Goal: Book appointment/travel/reservation

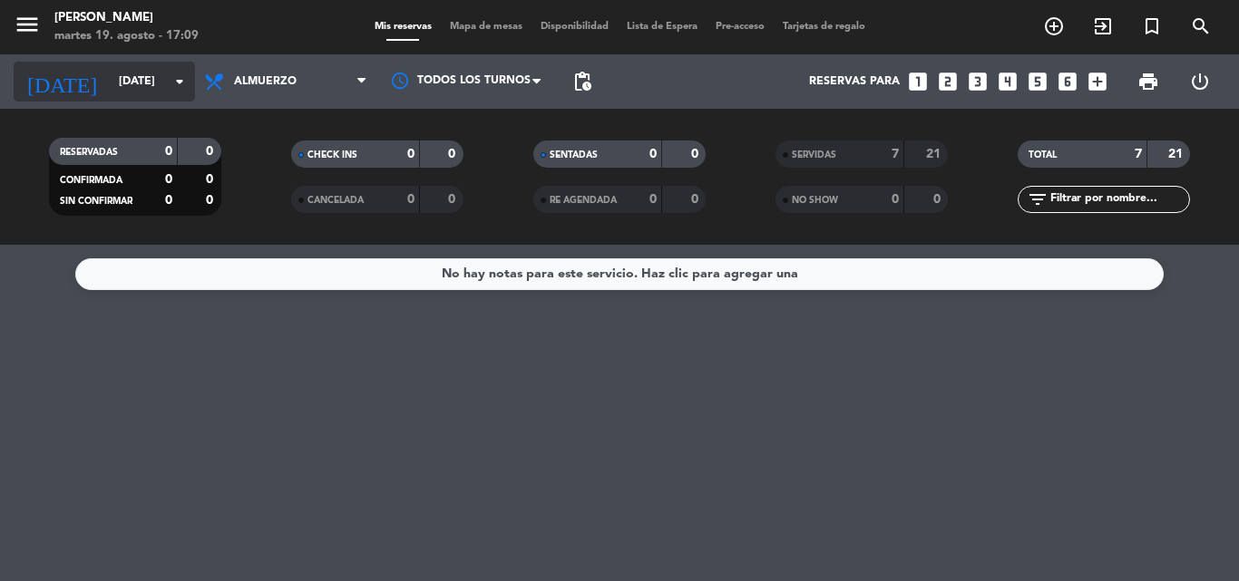
click at [175, 82] on icon "arrow_drop_down" at bounding box center [180, 82] width 22 height 22
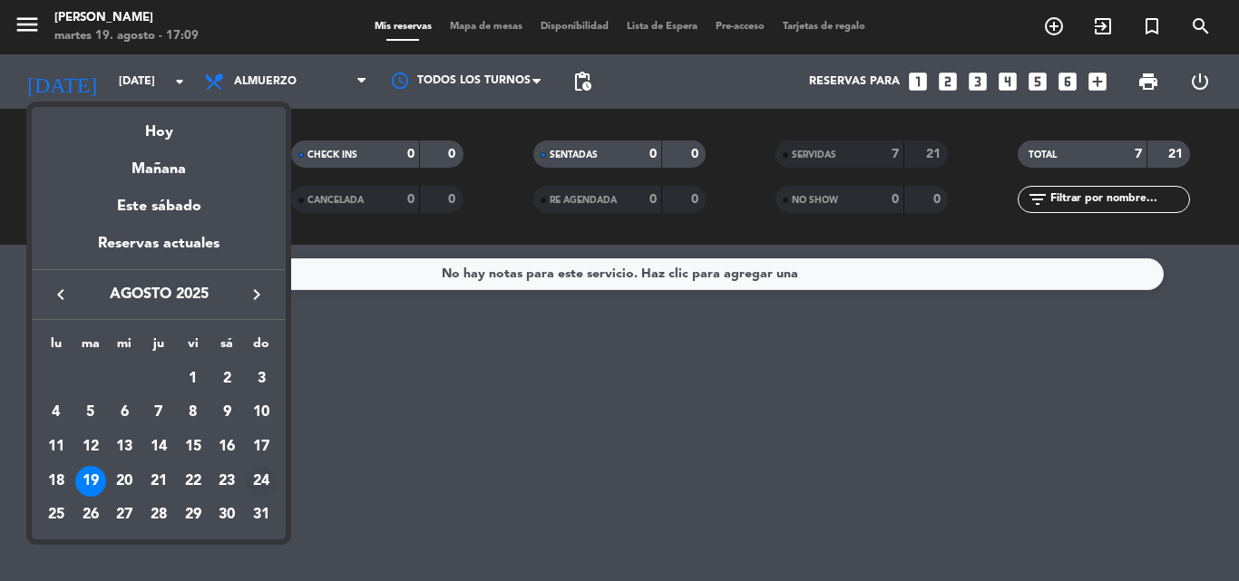
click at [260, 476] on div "24" at bounding box center [261, 481] width 31 height 31
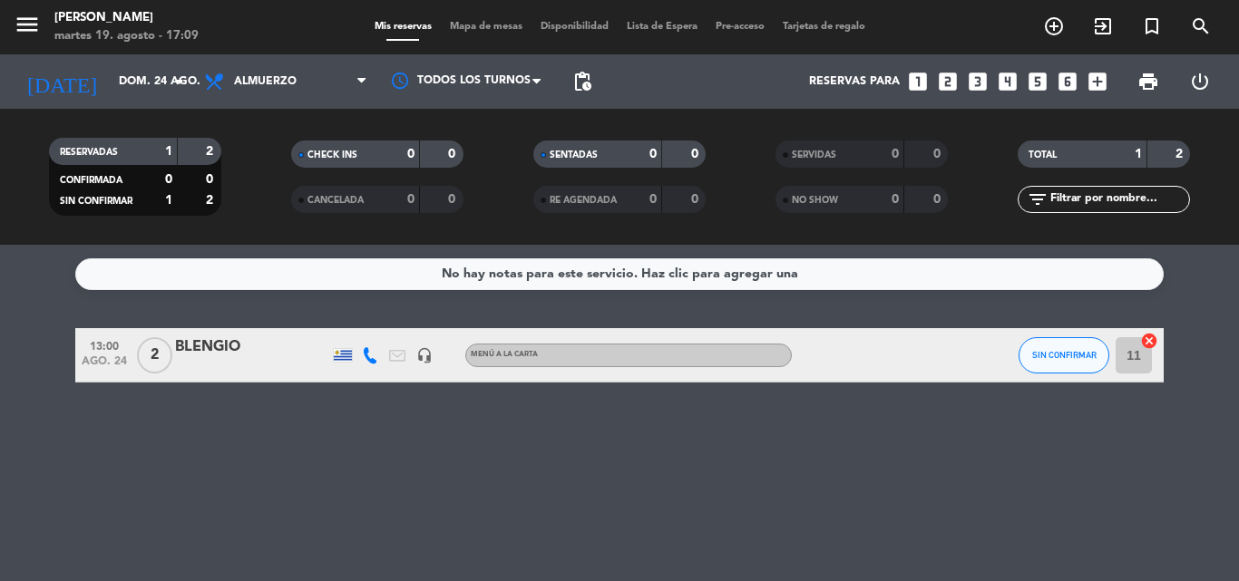
click at [298, 88] on span "Almuerzo" at bounding box center [285, 82] width 181 height 40
click at [301, 193] on div "menu [PERSON_NAME][DATE] 19. agosto - 17:09 Mis reservas Mapa de mesas Disponib…" at bounding box center [619, 122] width 1239 height 245
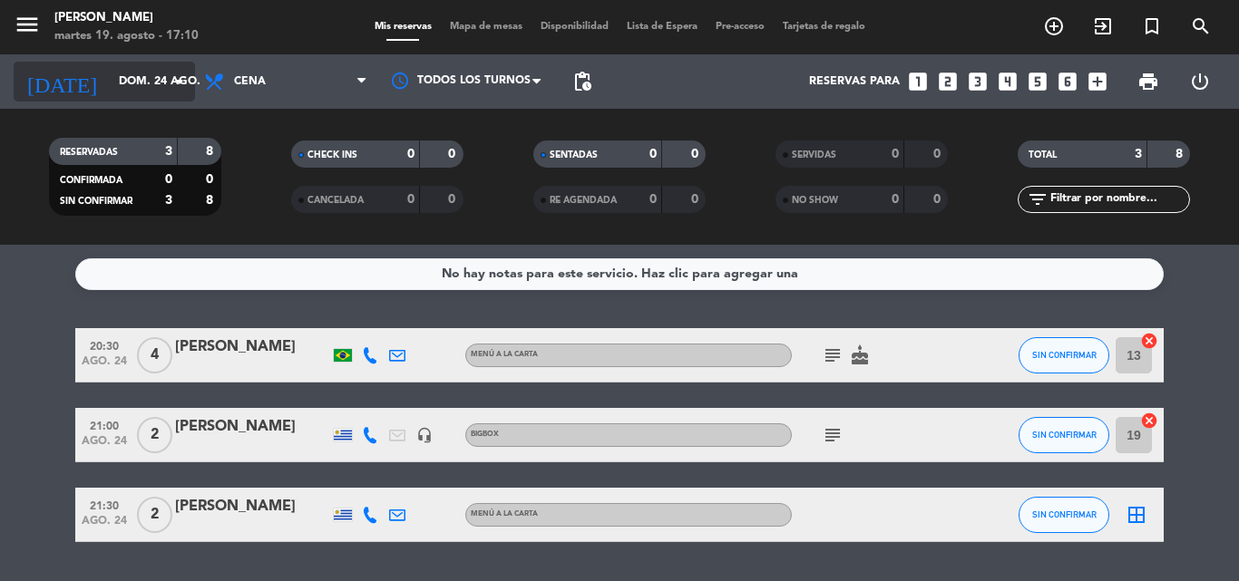
click at [113, 77] on input "dom. 24 ago." at bounding box center [186, 81] width 153 height 31
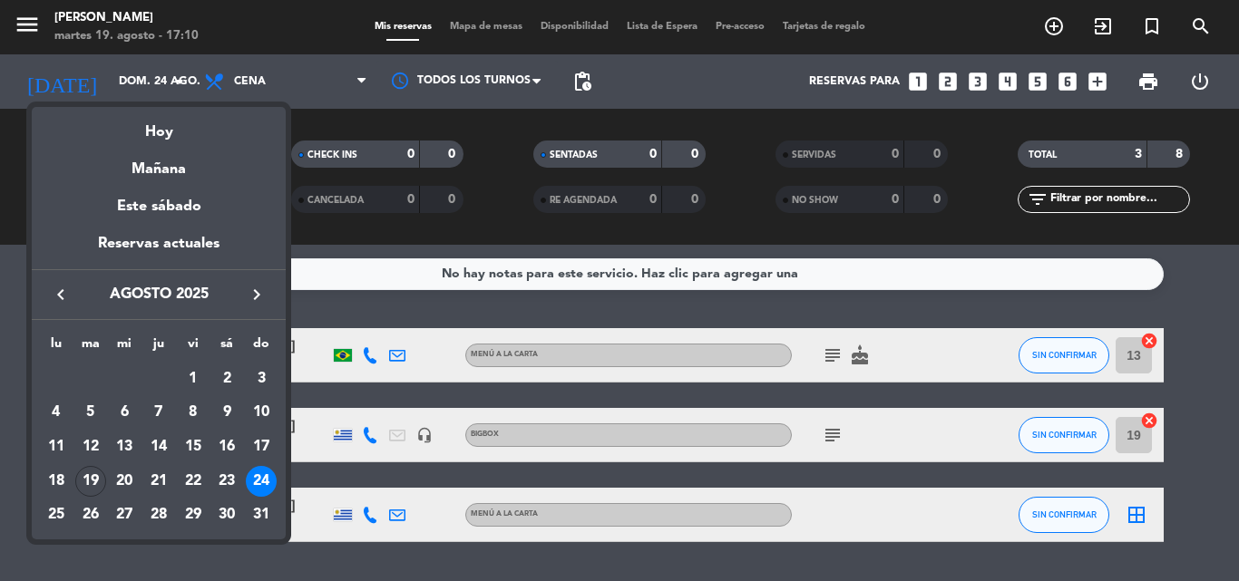
click at [63, 294] on icon "keyboard_arrow_left" at bounding box center [61, 295] width 22 height 22
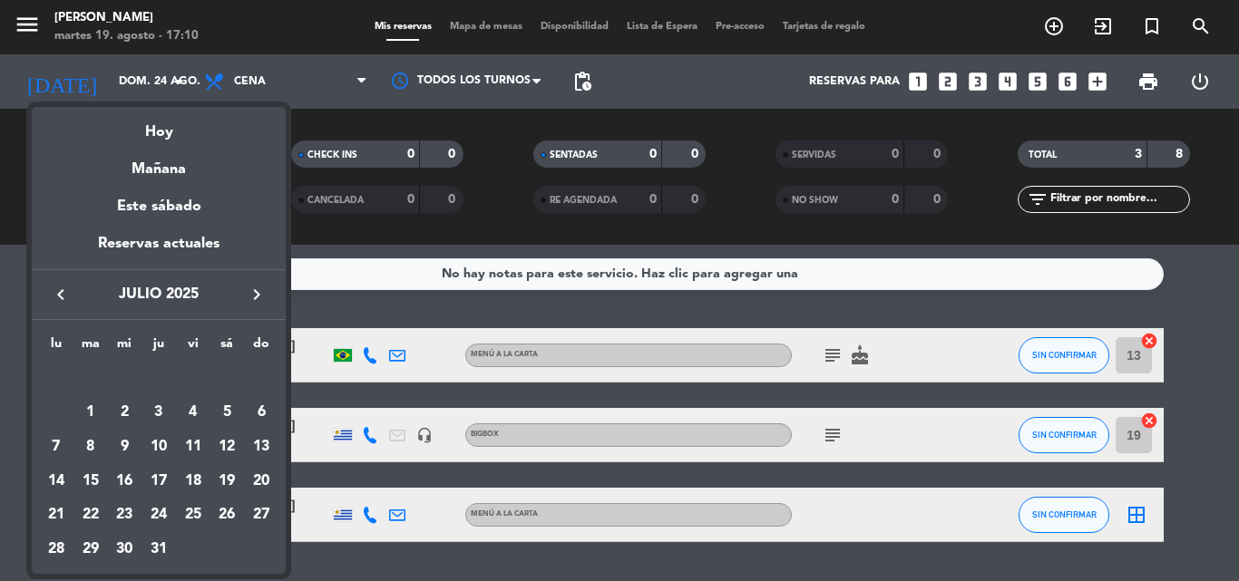
click at [63, 294] on icon "keyboard_arrow_left" at bounding box center [61, 295] width 22 height 22
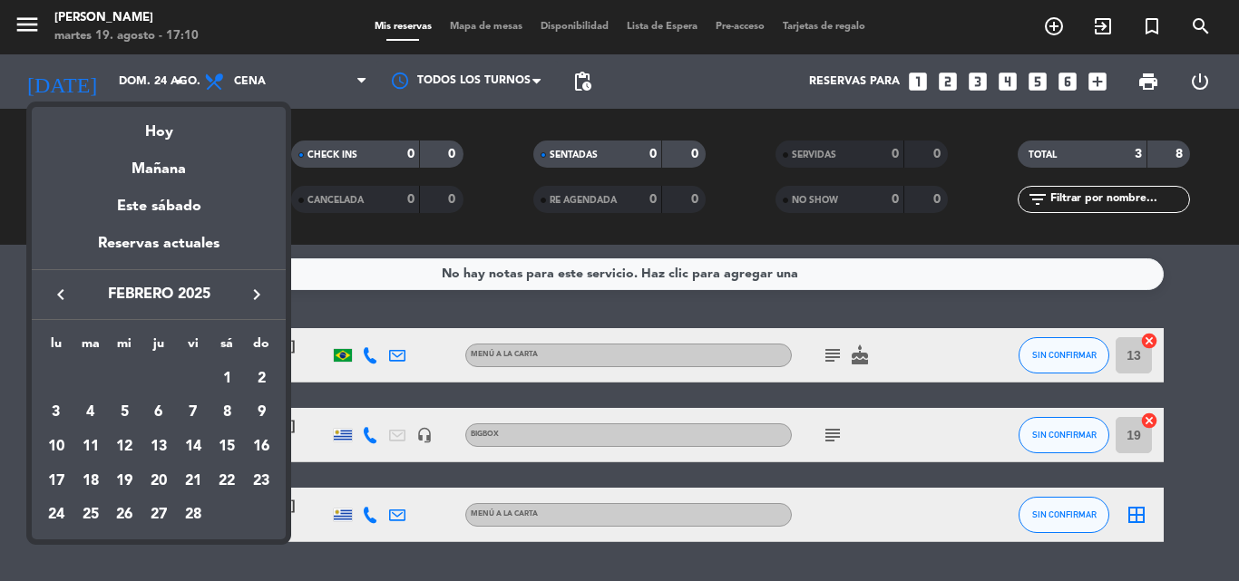
click at [63, 294] on icon "keyboard_arrow_left" at bounding box center [61, 295] width 22 height 22
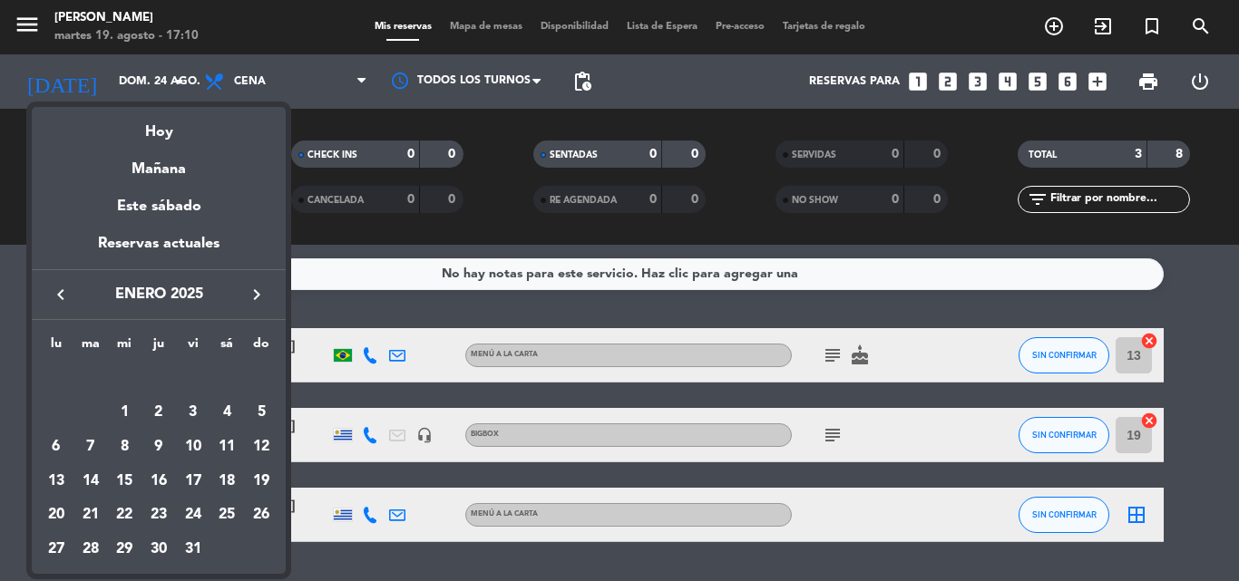
click at [63, 294] on icon "keyboard_arrow_left" at bounding box center [61, 295] width 22 height 22
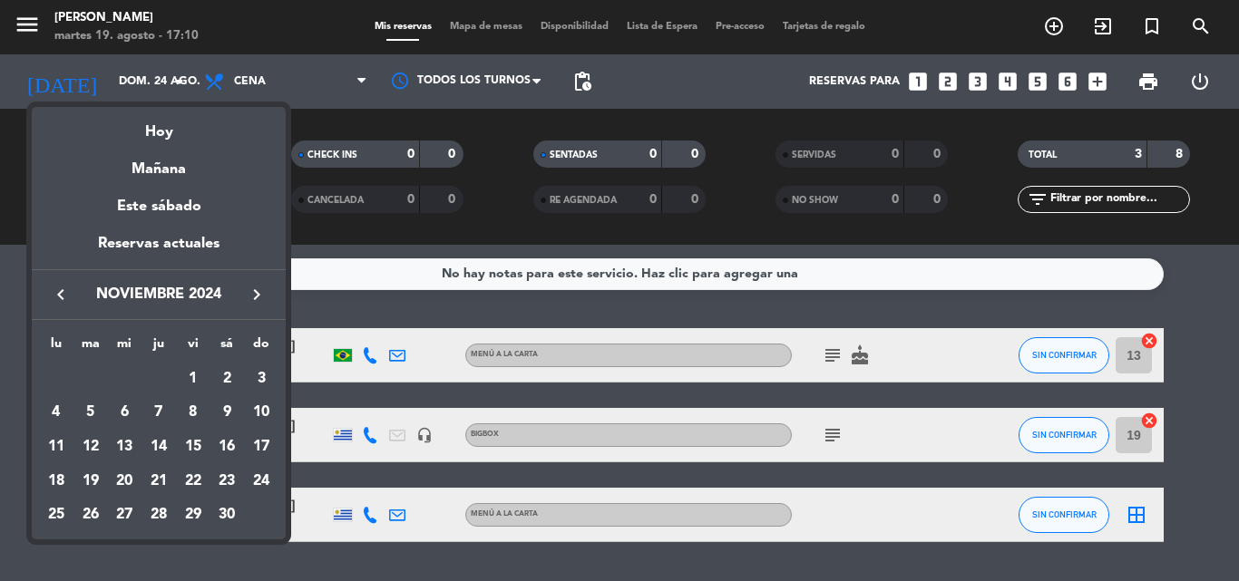
click at [63, 294] on icon "keyboard_arrow_left" at bounding box center [61, 295] width 22 height 22
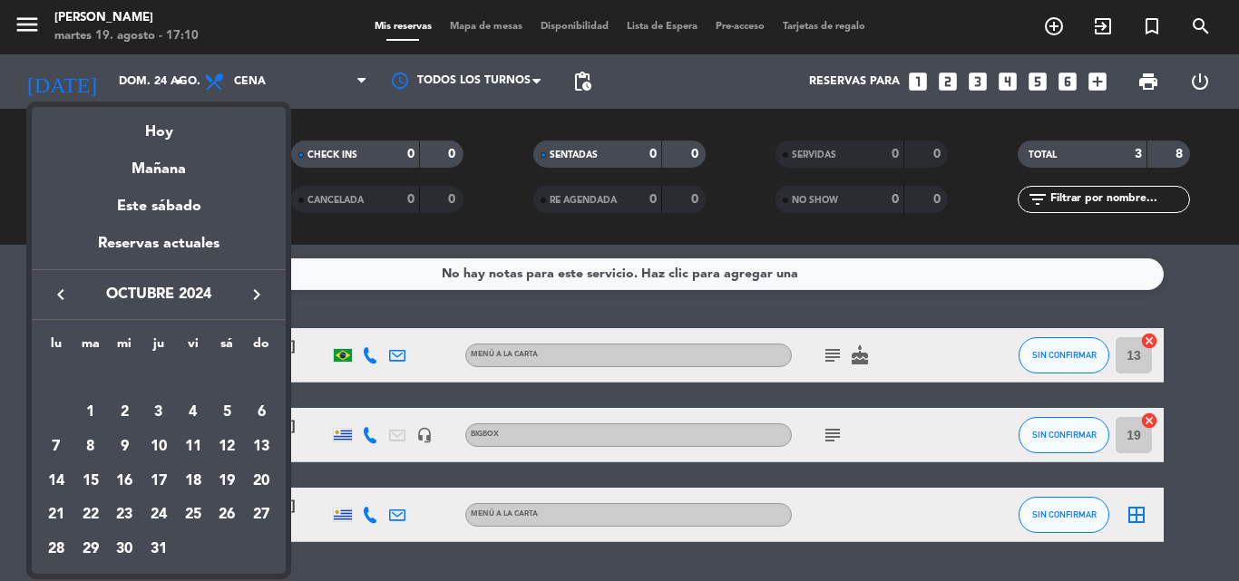
click at [63, 294] on icon "keyboard_arrow_left" at bounding box center [61, 295] width 22 height 22
click at [225, 482] on div "24" at bounding box center [226, 481] width 31 height 31
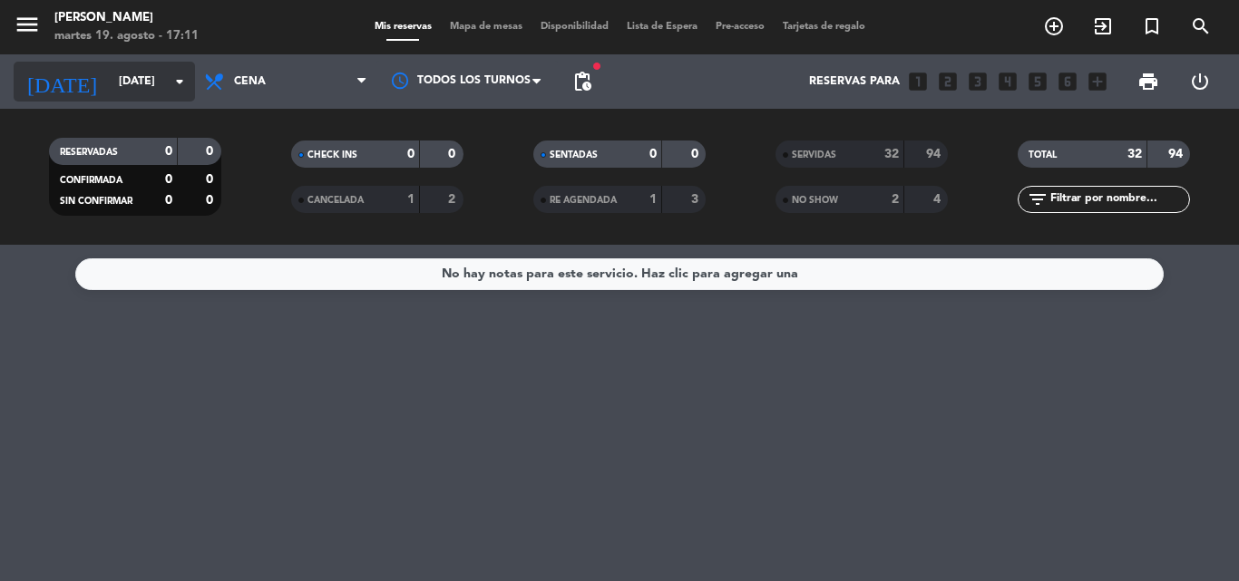
click at [150, 94] on input "[DATE]" at bounding box center [186, 81] width 153 height 31
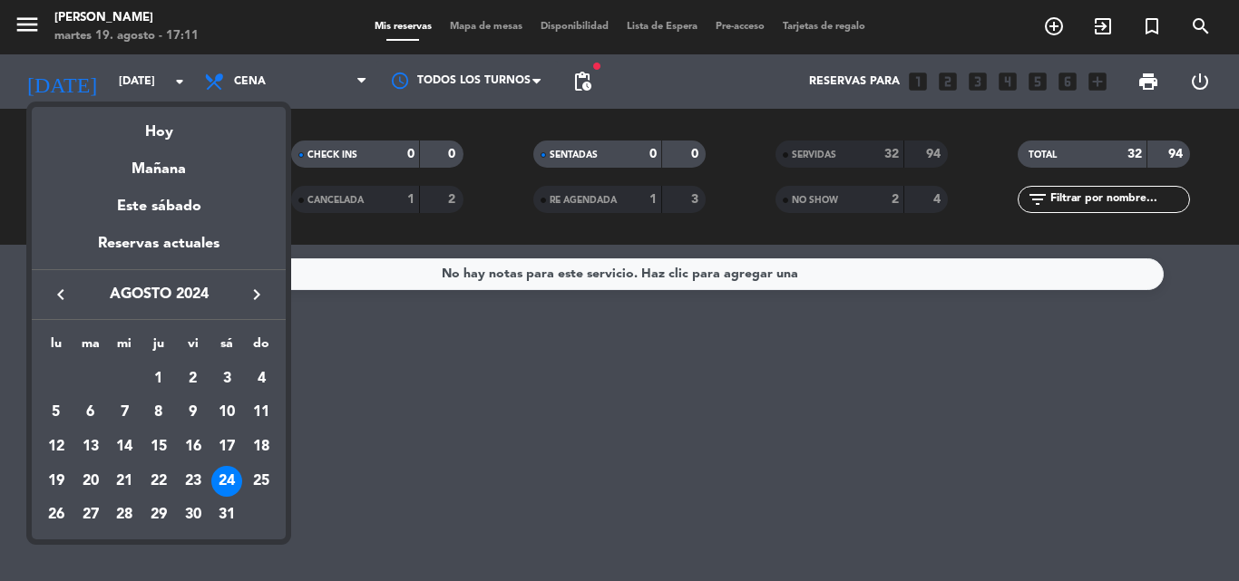
click at [254, 293] on icon "keyboard_arrow_right" at bounding box center [257, 295] width 22 height 22
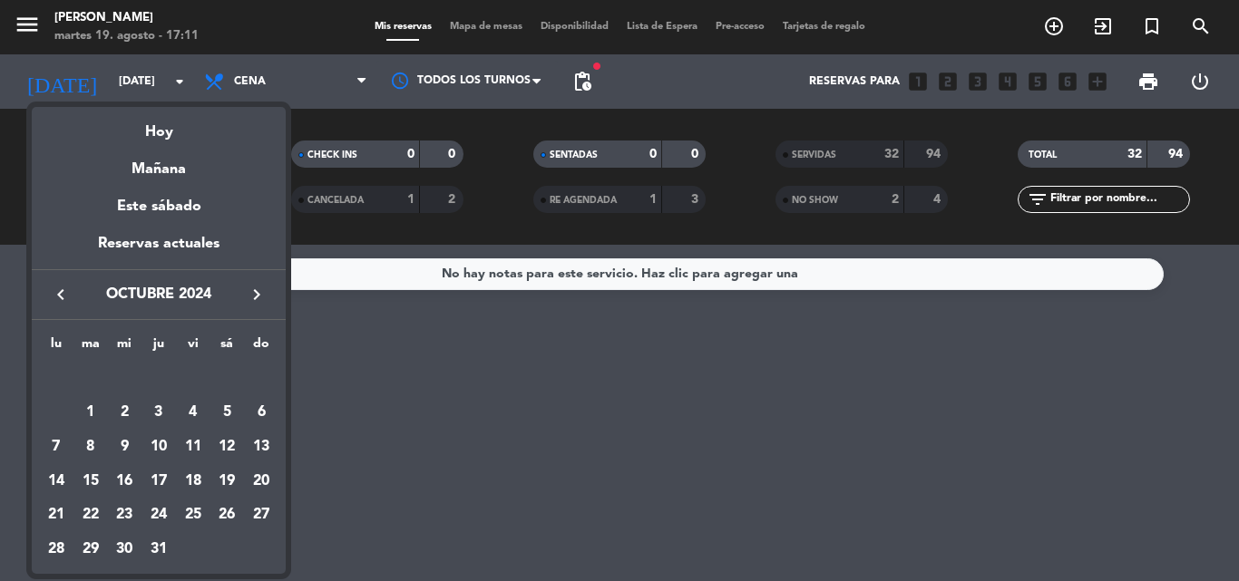
click at [254, 293] on icon "keyboard_arrow_right" at bounding box center [257, 295] width 22 height 22
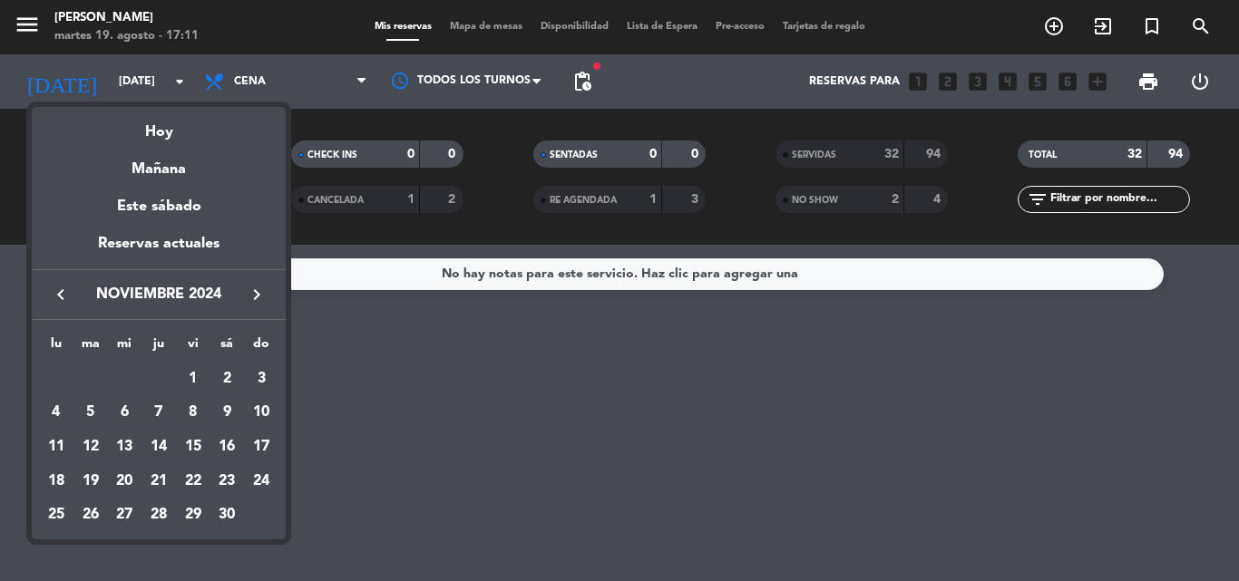
click at [254, 293] on icon "keyboard_arrow_right" at bounding box center [257, 295] width 22 height 22
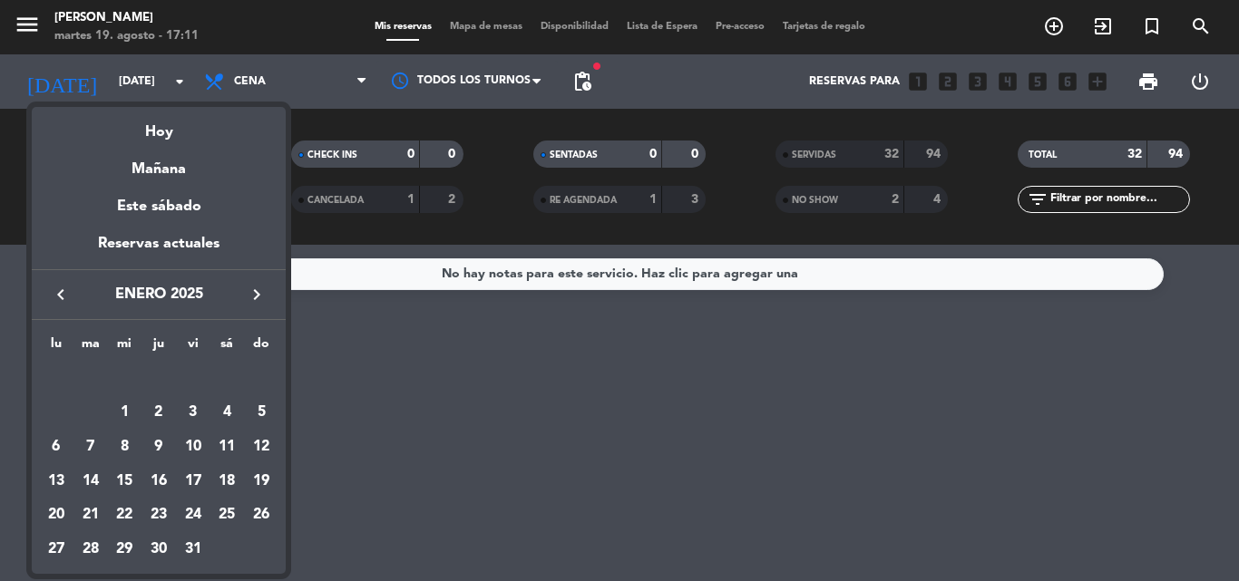
click at [254, 293] on icon "keyboard_arrow_right" at bounding box center [257, 295] width 22 height 22
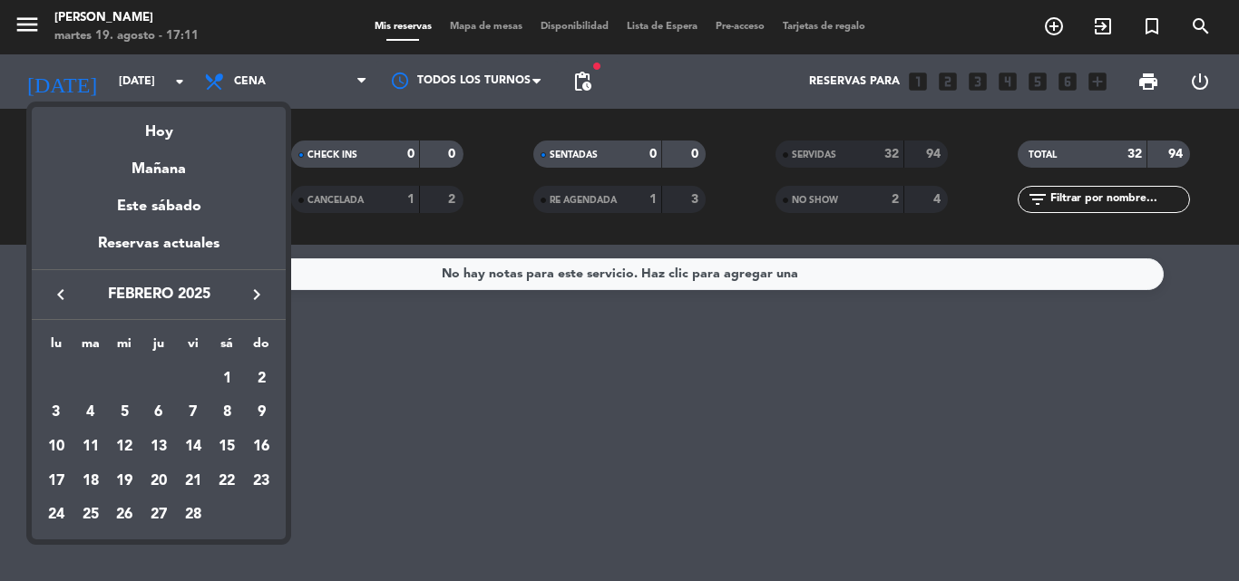
click at [254, 293] on icon "keyboard_arrow_right" at bounding box center [257, 295] width 22 height 22
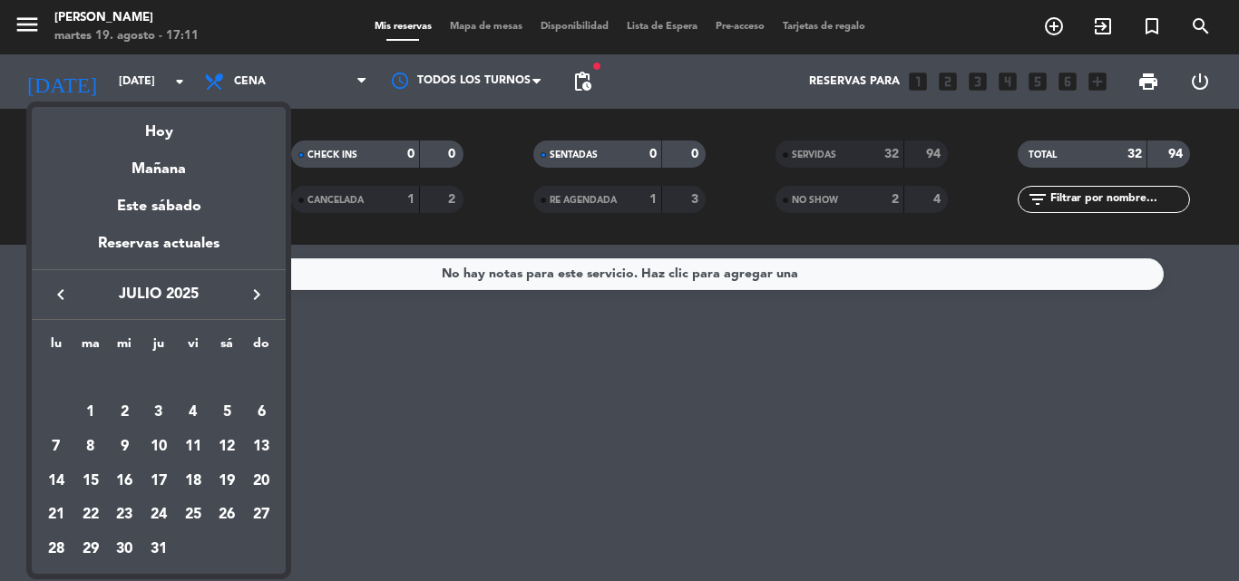
click at [254, 293] on icon "keyboard_arrow_right" at bounding box center [257, 295] width 22 height 22
click at [92, 486] on div "19" at bounding box center [90, 481] width 31 height 31
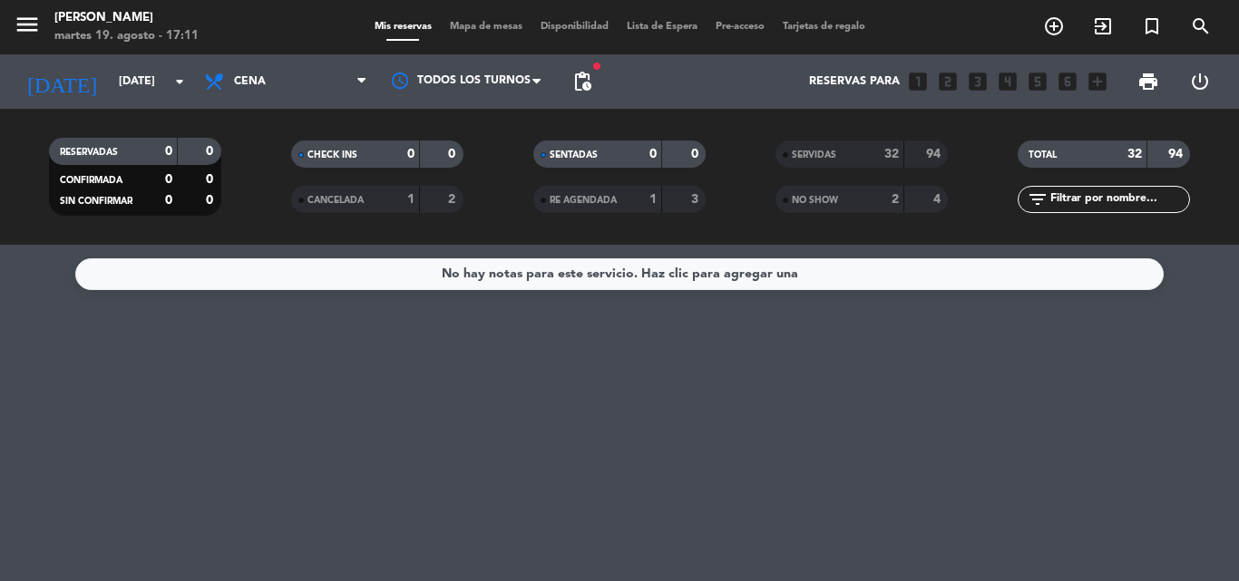
type input "[DATE]"
